Goal: Navigation & Orientation: Go to known website

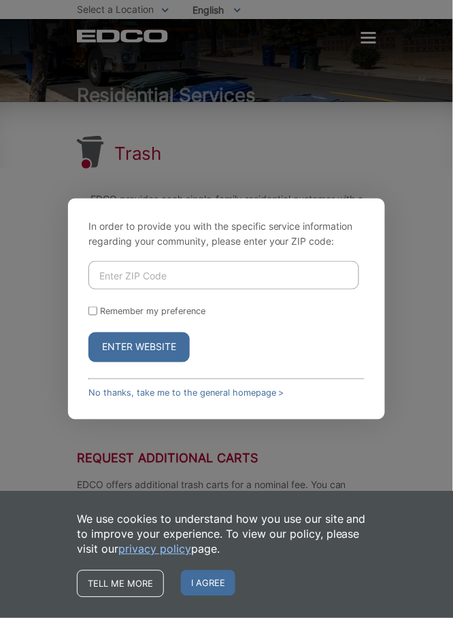
click at [259, 290] on input "Enter ZIP Code" at bounding box center [223, 275] width 271 height 29
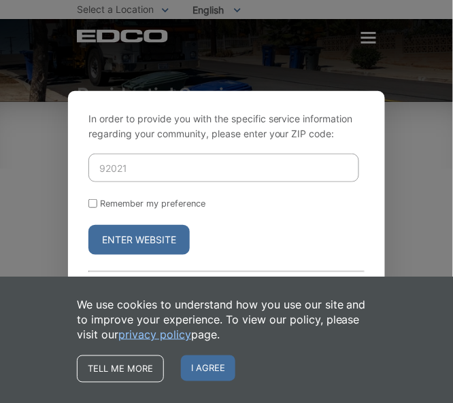
type input "92021"
click at [95, 208] on input "Remember my preference" at bounding box center [92, 203] width 9 height 9
checkbox input "true"
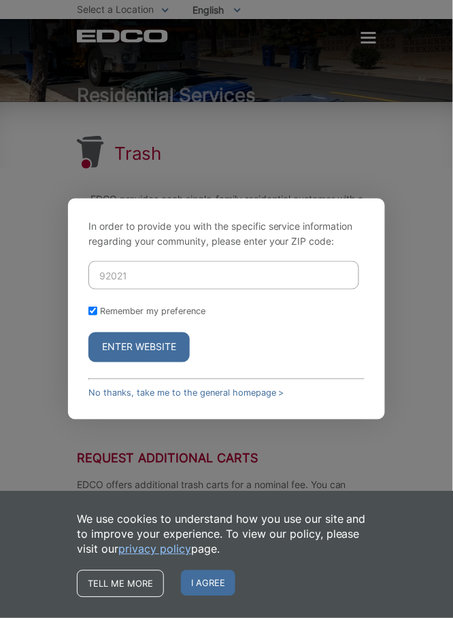
click at [235, 573] on span "I agree" at bounding box center [208, 583] width 54 height 26
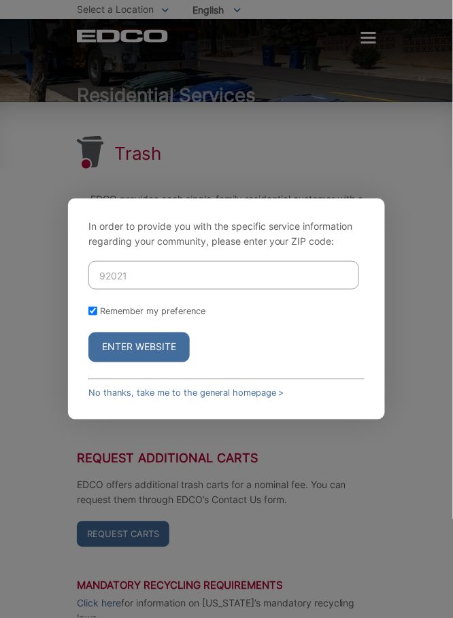
click at [173, 362] on button "Enter Website" at bounding box center [138, 347] width 101 height 30
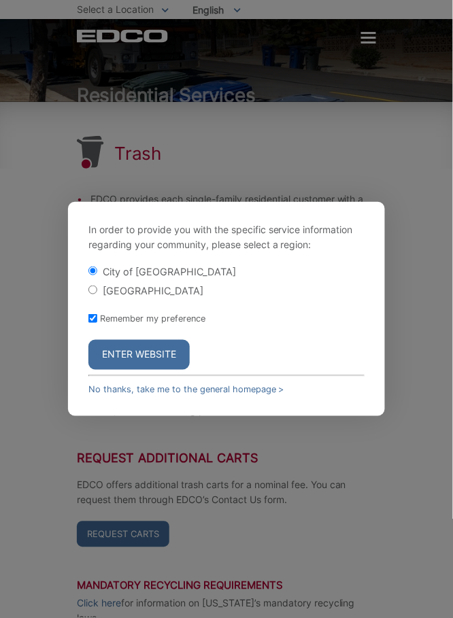
click at [106, 296] on label "[GEOGRAPHIC_DATA]" at bounding box center [153, 291] width 101 height 12
click at [97, 294] on input "[GEOGRAPHIC_DATA]" at bounding box center [92, 289] width 9 height 9
radio input "true"
click at [162, 370] on button "Enter Website" at bounding box center [138, 355] width 101 height 30
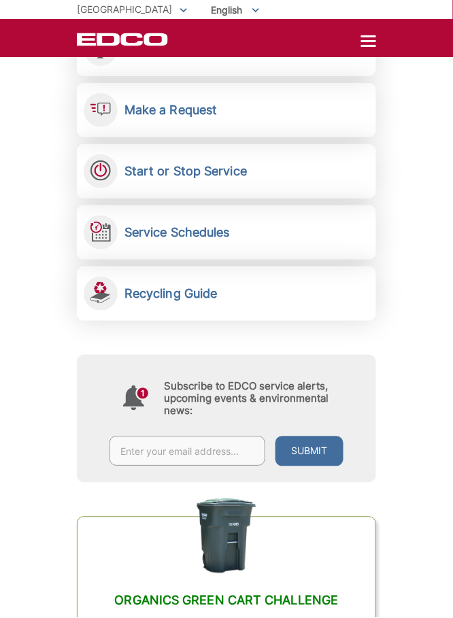
scroll to position [311, 0]
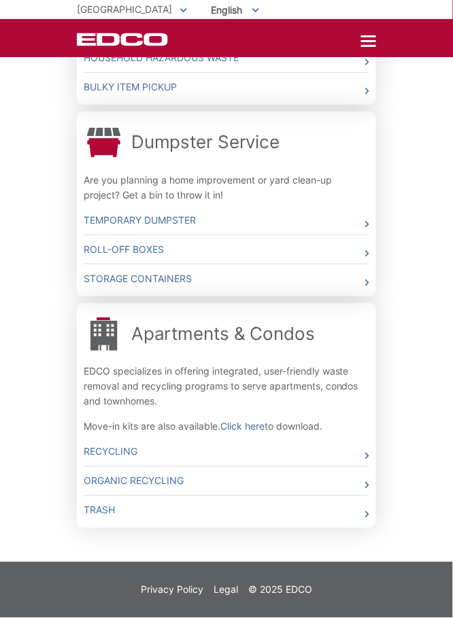
scroll to position [918, 0]
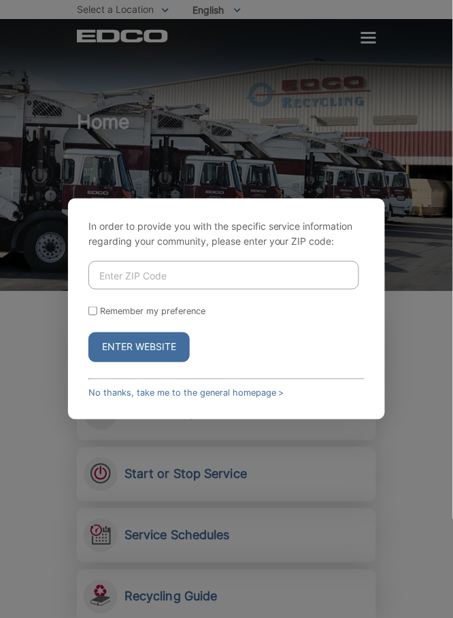
click at [252, 290] on input "Enter ZIP Code" at bounding box center [223, 275] width 271 height 29
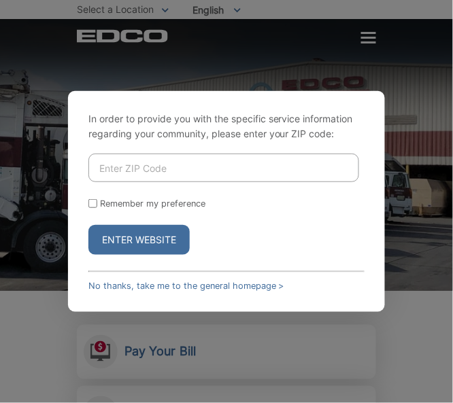
type input "92021"
click at [163, 255] on button "Enter Website" at bounding box center [138, 240] width 101 height 30
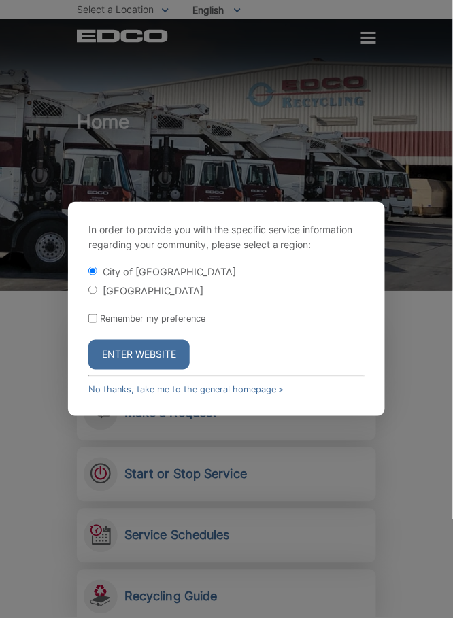
click at [96, 294] on input "[GEOGRAPHIC_DATA]" at bounding box center [92, 289] width 9 height 9
radio input "true"
click at [97, 323] on input "Remember my preference" at bounding box center [92, 318] width 9 height 9
checkbox input "true"
click at [152, 370] on button "Enter Website" at bounding box center [138, 355] width 101 height 30
